Goal: Information Seeking & Learning: Learn about a topic

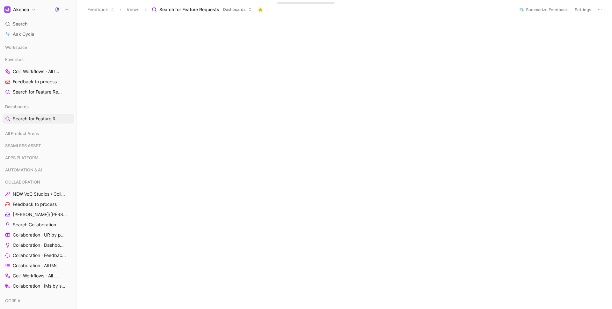
scroll to position [84, 0]
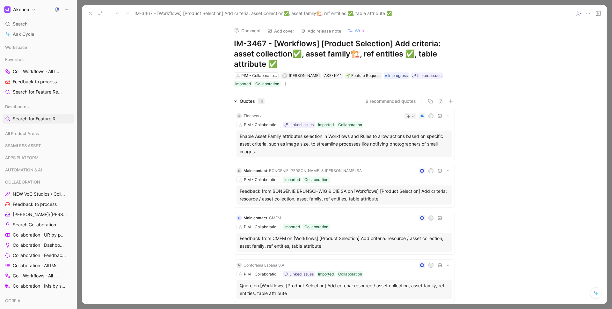
click at [91, 10] on button at bounding box center [90, 13] width 9 height 9
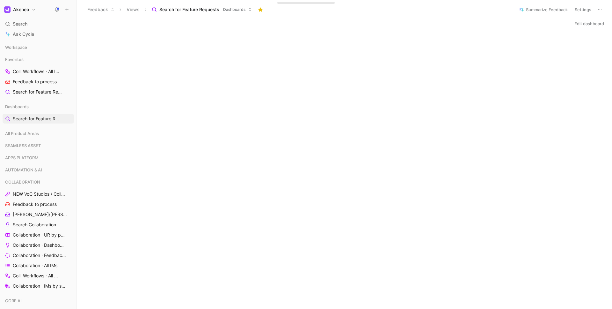
click at [490, 11] on icon at bounding box center [600, 9] width 5 height 5
click at [490, 23] on button "Edit dashboard" at bounding box center [589, 23] width 35 height 9
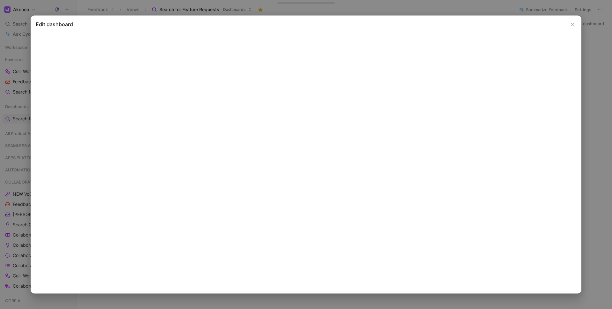
click at [490, 27] on button "Close" at bounding box center [573, 24] width 8 height 8
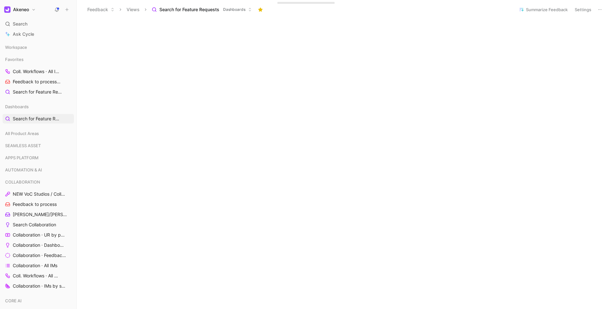
scroll to position [127, 0]
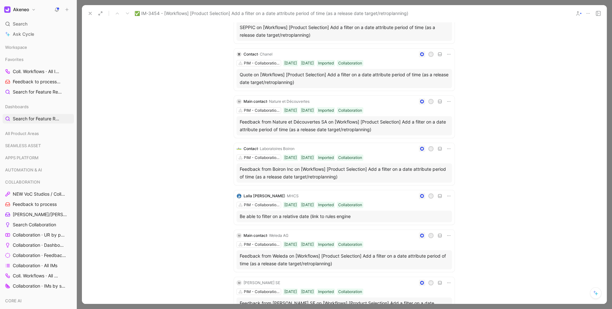
scroll to position [181, 0]
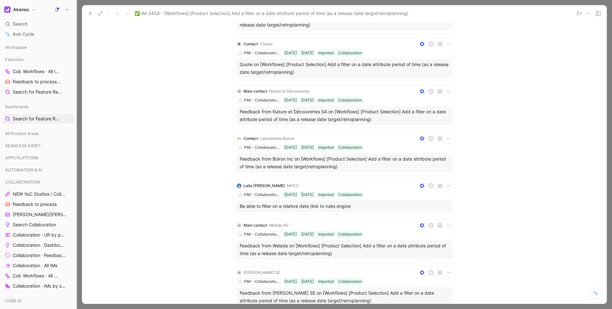
click at [288, 161] on div "Feedback from Boiron Inc on [Workflows] [Product Selection] Add a filter on a d…" at bounding box center [344, 162] width 209 height 15
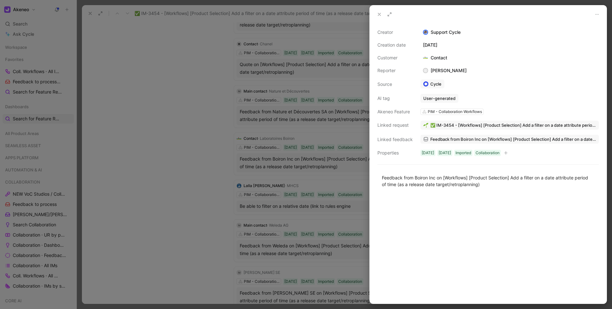
click at [379, 15] on use at bounding box center [379, 14] width 3 height 3
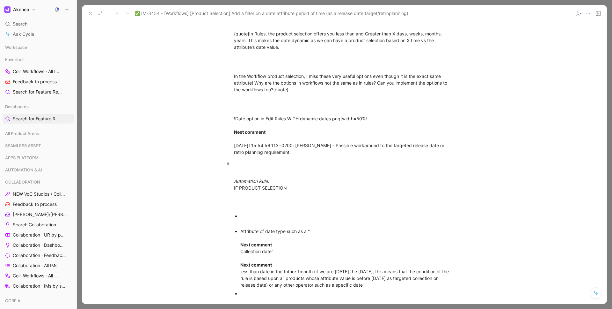
scroll to position [1146, 0]
click at [282, 203] on div "IM closed with Product-News' announcement o Product Selection upgrade by Prog-X…" at bounding box center [344, 100] width 525 height 1249
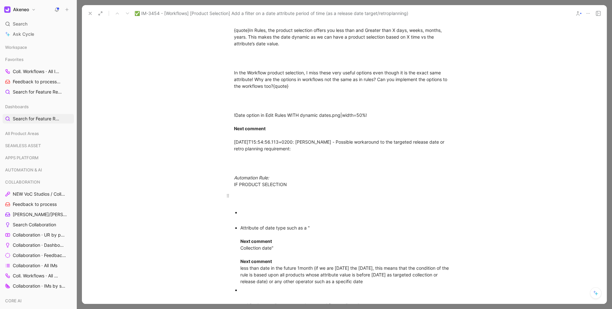
scroll to position [1155, 0]
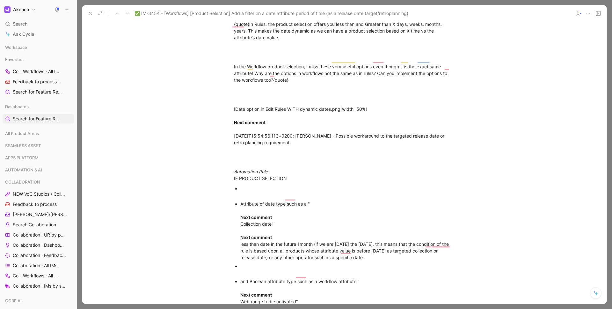
click at [254, 185] on div "To enrich screen reader interactions, please activate Accessibility in Grammarl…" at bounding box center [347, 191] width 214 height 13
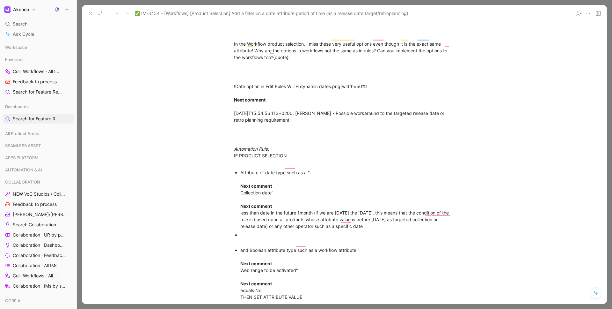
scroll to position [1206, 0]
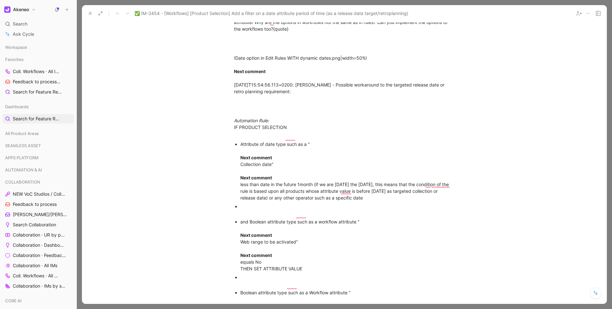
click at [240, 156] on div "Attribute of date type such as a " Next comment Collection date" Next comment l…" at bounding box center [347, 171] width 214 height 60
drag, startPoint x: 297, startPoint y: 149, endPoint x: 238, endPoint y: 146, distance: 59.7
click at [238, 146] on ul "Attribute of date type such as a " Next comment Collection date" Next comment l…" at bounding box center [344, 246] width 245 height 212
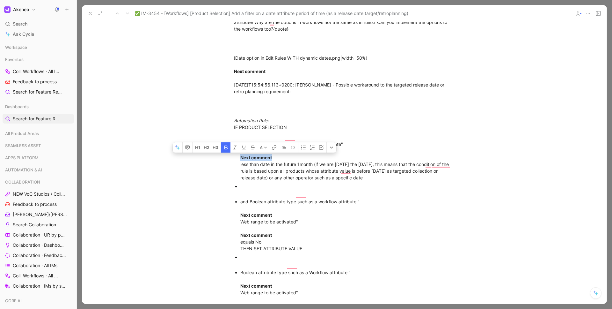
drag, startPoint x: 279, startPoint y: 150, endPoint x: 231, endPoint y: 150, distance: 47.8
click at [231, 150] on ul "Attribute of date type such as a "Collection date" Next comment less than date …" at bounding box center [344, 236] width 245 height 192
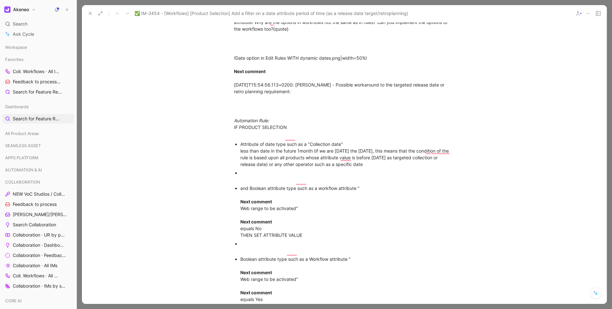
click at [240, 146] on div "Attribute of date type such as a "Collection date" less than date in the future…" at bounding box center [347, 154] width 214 height 27
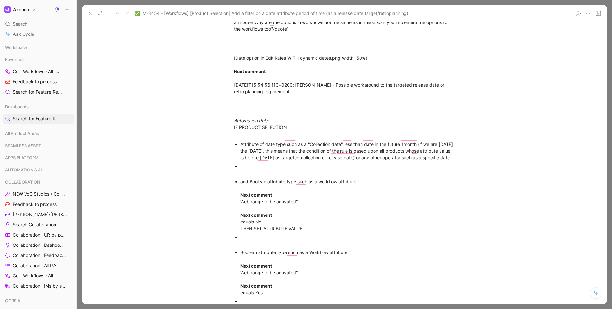
click at [241, 171] on div "To enrich screen reader interactions, please activate Accessibility in Grammarl…" at bounding box center [347, 169] width 214 height 13
click at [240, 179] on div "and Boolean attribute type such as a workflow attribute " Next comment Web rang…" at bounding box center [347, 205] width 214 height 54
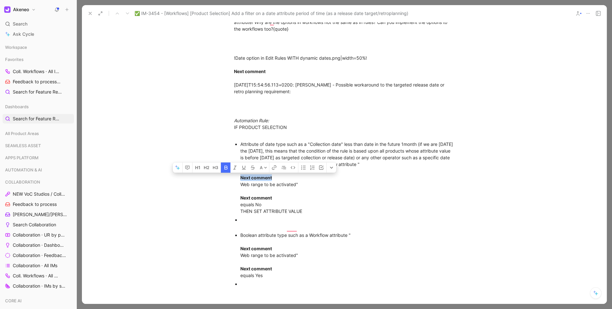
drag, startPoint x: 271, startPoint y: 170, endPoint x: 240, endPoint y: 168, distance: 31.6
click at [240, 168] on div "Attribute of date type such as a "Collection date" less than date in the future…" at bounding box center [347, 178] width 214 height 74
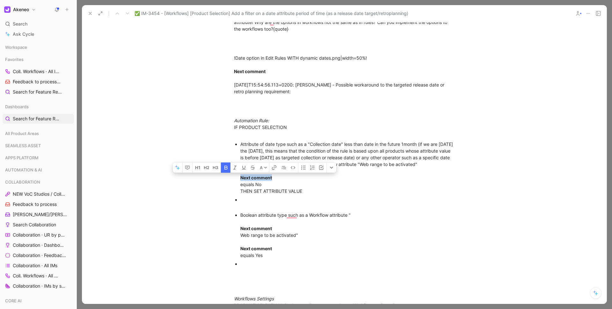
drag, startPoint x: 258, startPoint y: 177, endPoint x: 226, endPoint y: 177, distance: 31.9
click at [226, 177] on ul "Attribute of date type such as a "Collection date" less than date in the future…" at bounding box center [344, 207] width 245 height 135
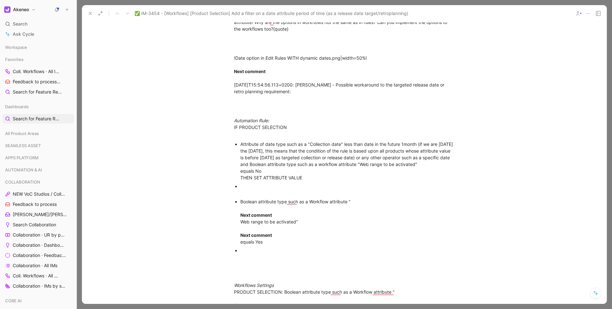
click at [240, 173] on div "Attribute of date type such as a "Collection date" less than date in the future…" at bounding box center [347, 161] width 214 height 40
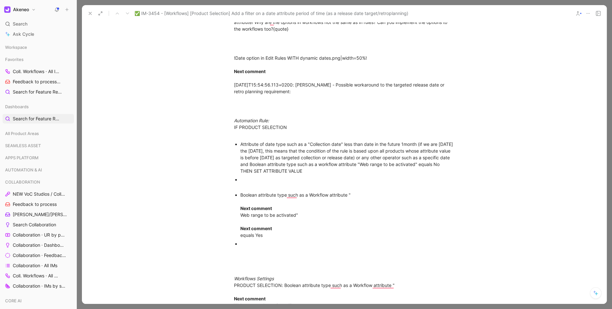
click at [240, 171] on div "Attribute of date type such as a "Collection date" less than date in the future…" at bounding box center [347, 157] width 214 height 33
click at [240, 191] on div "Boolean attribute type such as a Workflow attribute " Next comment Web range to…" at bounding box center [347, 214] width 214 height 47
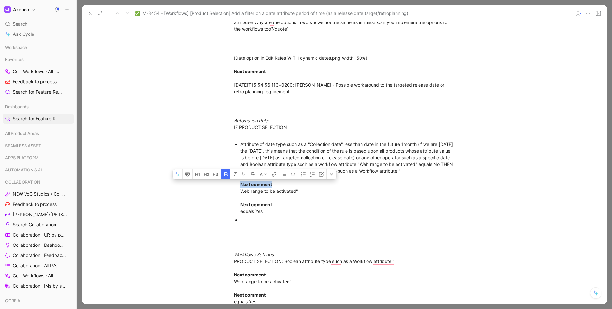
drag, startPoint x: 281, startPoint y: 187, endPoint x: 227, endPoint y: 186, distance: 53.6
click at [227, 186] on ul "Attribute of date type such as a "Collection date" less than date in the future…" at bounding box center [344, 185] width 245 height 91
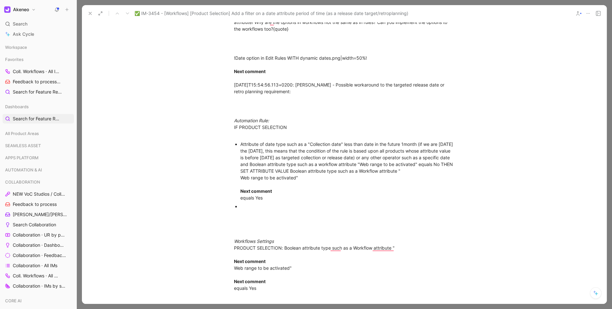
click at [240, 178] on div "Attribute of date type such as a "Collection date" less than date in the future…" at bounding box center [347, 171] width 214 height 60
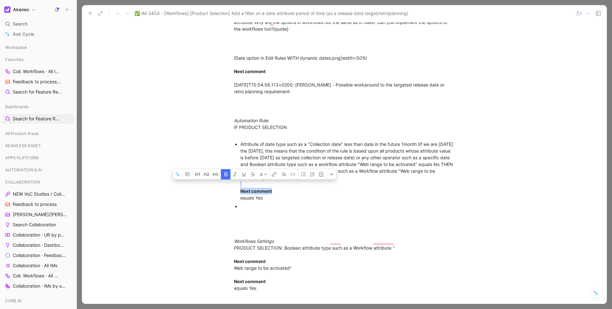
drag, startPoint x: 273, startPoint y: 184, endPoint x: 235, endPoint y: 181, distance: 38.8
click at [235, 181] on ul "Attribute of date type such as a "Collection date" less than date in the future…" at bounding box center [344, 179] width 245 height 78
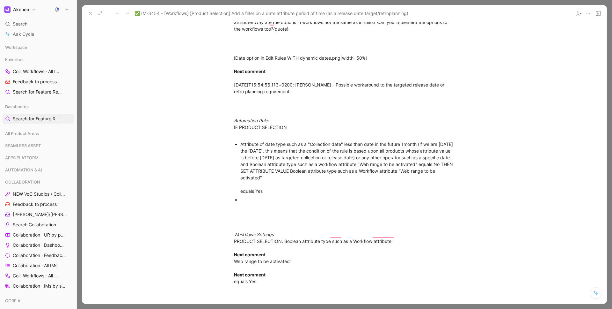
click at [240, 183] on div "Attribute of date type such as a "Collection date" less than date in the future…" at bounding box center [347, 168] width 214 height 54
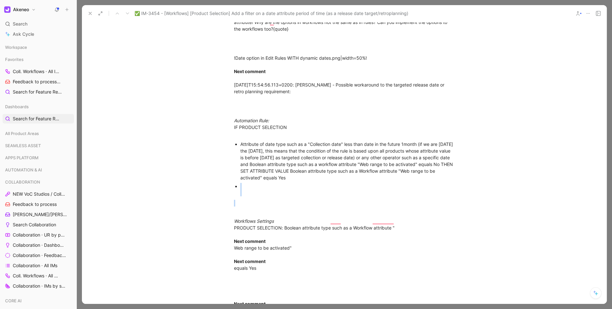
drag, startPoint x: 255, startPoint y: 205, endPoint x: 235, endPoint y: 176, distance: 34.9
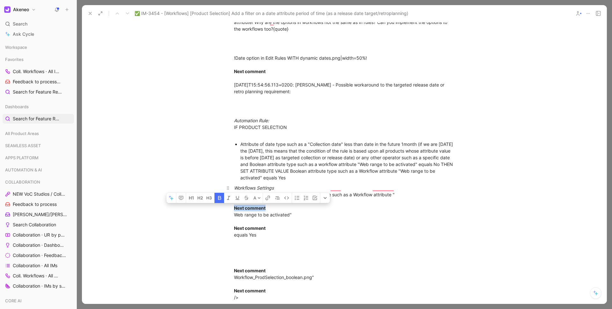
drag, startPoint x: 274, startPoint y: 202, endPoint x: 231, endPoint y: 200, distance: 42.8
click at [231, 200] on p "Workflows Settings PRODUCT SELECTION: Boolean attribute type such as a Workflow…" at bounding box center [344, 210] width 245 height 57
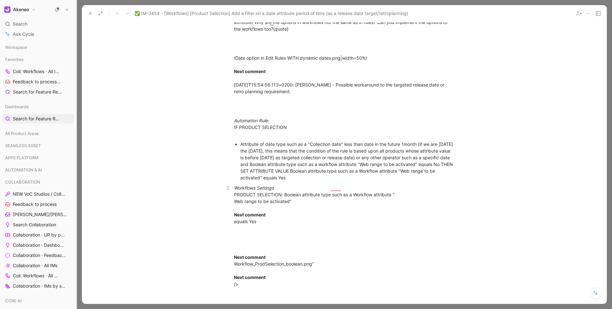
click at [234, 196] on div "Workflows Settings PRODUCT SELECTION: Boolean attribute type such as a Workflow…" at bounding box center [344, 204] width 221 height 40
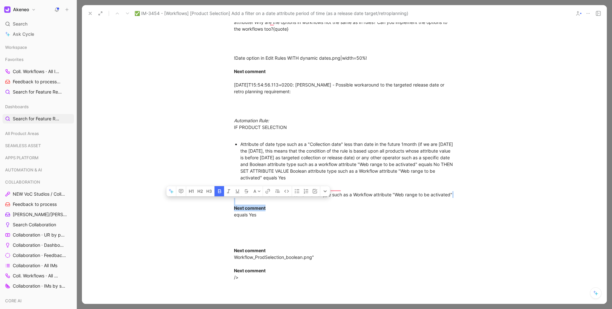
drag, startPoint x: 277, startPoint y: 199, endPoint x: 218, endPoint y: 197, distance: 59.0
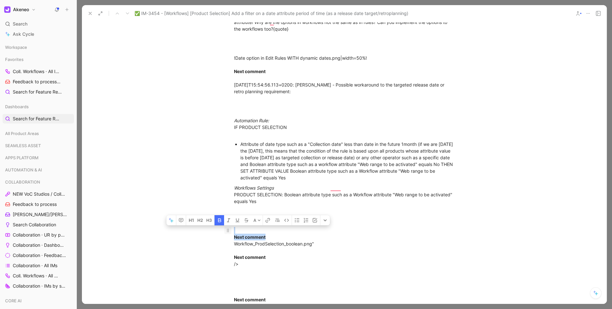
drag, startPoint x: 281, startPoint y: 231, endPoint x: 227, endPoint y: 221, distance: 54.4
click at [227, 225] on p "Next comment Workflow_ProdSelection_boolean.png" Next comment />" at bounding box center [344, 247] width 245 height 44
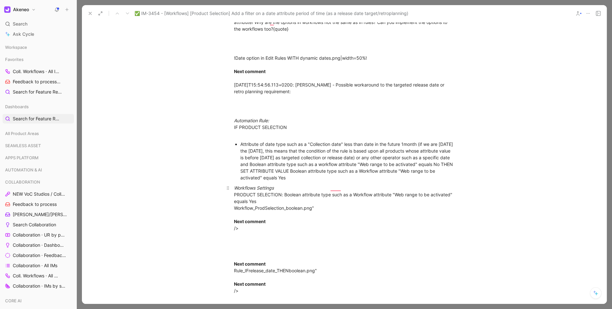
click at [234, 199] on div "Workflows Settings PRODUCT SELECTION: Boolean attribute type such as a Workflow…" at bounding box center [344, 207] width 221 height 47
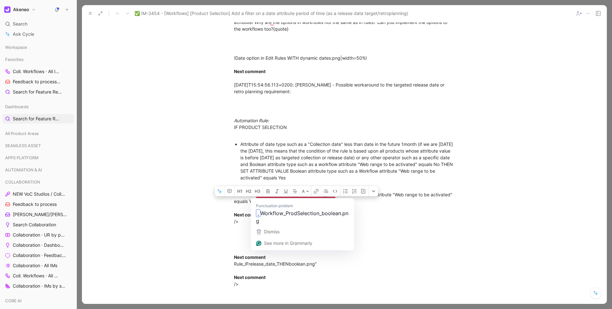
drag, startPoint x: 343, startPoint y: 195, endPoint x: 256, endPoint y: 194, distance: 86.4
click at [256, 194] on div "Workflows Settings PRODUCT SELECTION: Boolean attribute type such as a Workflow…" at bounding box center [344, 204] width 221 height 40
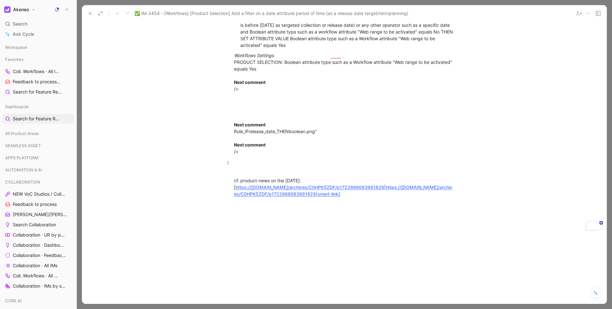
scroll to position [1337, 0]
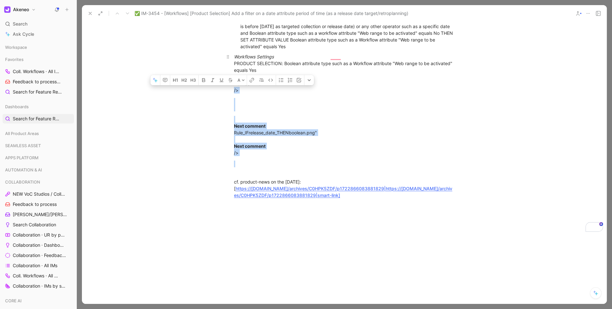
drag, startPoint x: 264, startPoint y: 164, endPoint x: 227, endPoint y: 81, distance: 90.4
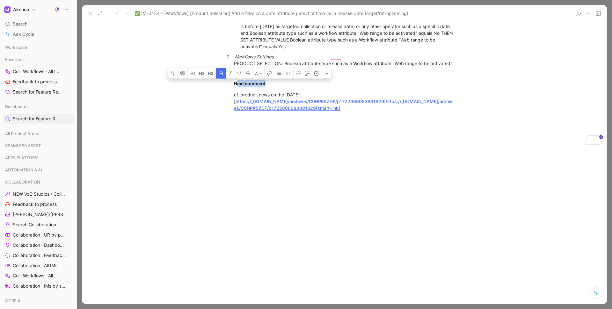
drag, startPoint x: 278, startPoint y: 78, endPoint x: 234, endPoint y: 78, distance: 43.7
click at [234, 78] on div "Workflows Settings PRODUCT SELECTION: Boolean attribute type such as a Workflow…" at bounding box center [344, 69] width 221 height 33
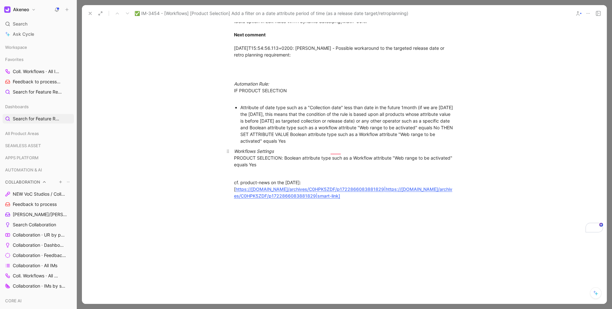
scroll to position [1225, 0]
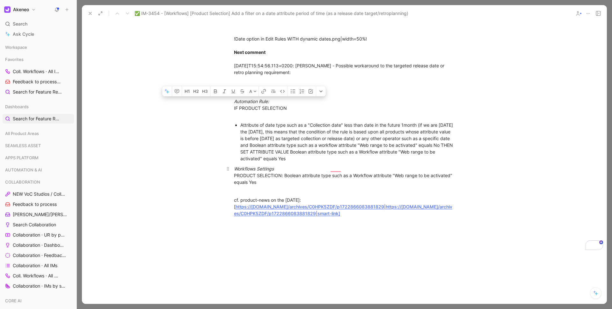
drag, startPoint x: 232, startPoint y: 96, endPoint x: 283, endPoint y: 174, distance: 93.4
copy div "Automation Rule: IF PRODUCT SELECTION Attribute of date type such as a "Collect…"
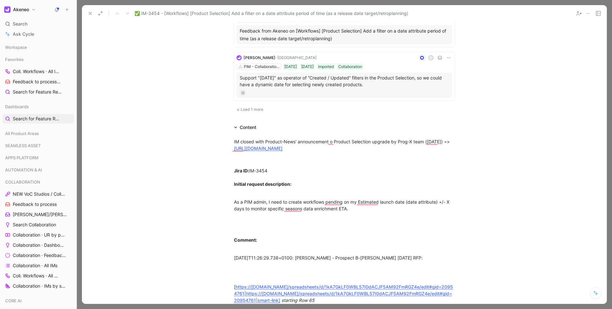
scroll to position [390, 0]
